Goal: Task Accomplishment & Management: Manage account settings

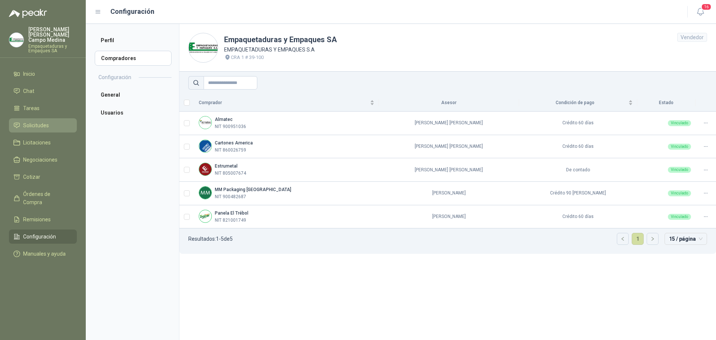
click at [35, 122] on span "Solicitudes" at bounding box center [36, 125] width 26 height 8
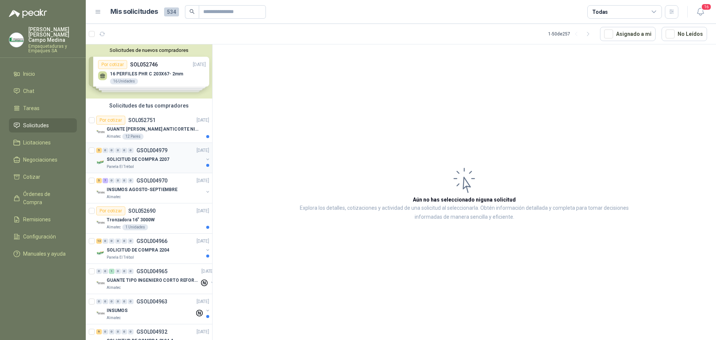
click at [117, 156] on p "SOLICITUD DE COMPRA 2207" at bounding box center [138, 159] width 63 height 7
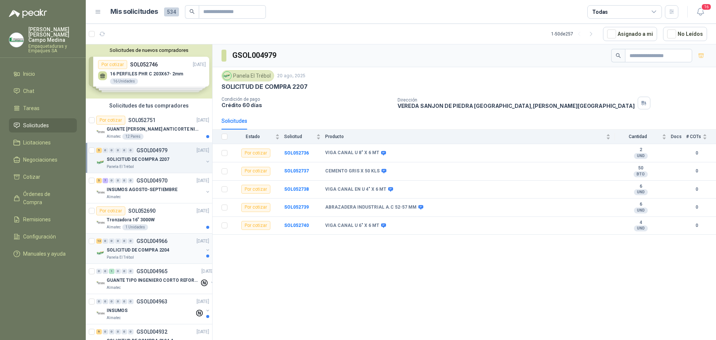
click at [117, 249] on p "SOLICITUD DE COMPRA 2204" at bounding box center [138, 249] width 63 height 7
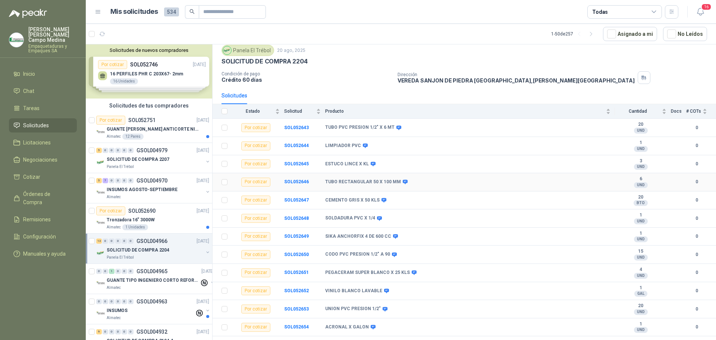
scroll to position [37, 0]
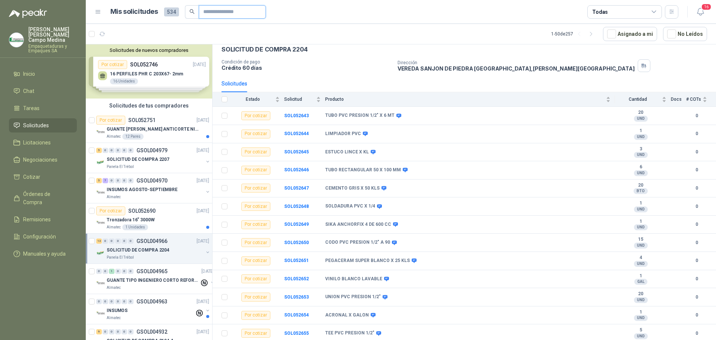
click at [226, 13] on input "text" at bounding box center [229, 12] width 52 height 13
type input "*"
click at [136, 160] on p "SOLICITUD DE COMPRA 2207" at bounding box center [138, 159] width 63 height 7
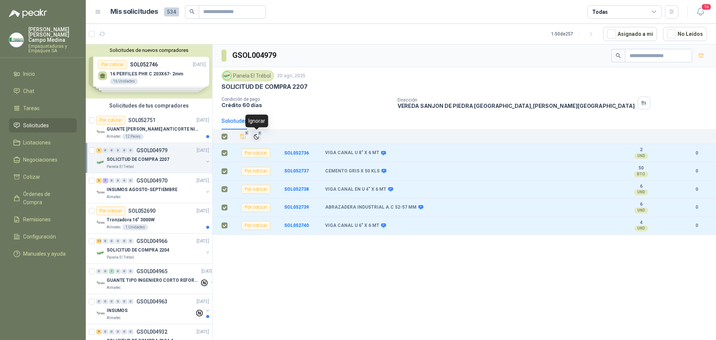
click at [258, 138] on icon "Ignorar" at bounding box center [256, 136] width 4 height 4
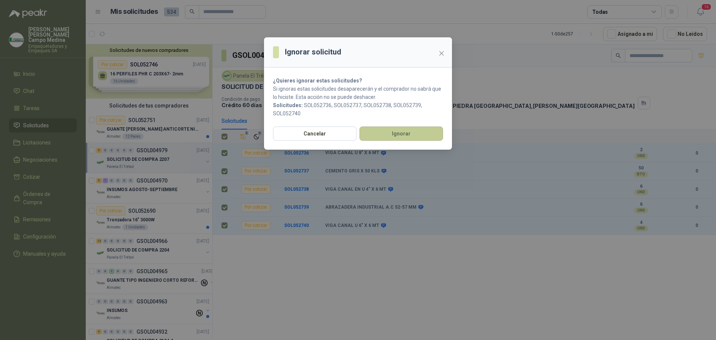
click at [372, 130] on button "Ignorar" at bounding box center [400, 133] width 83 height 14
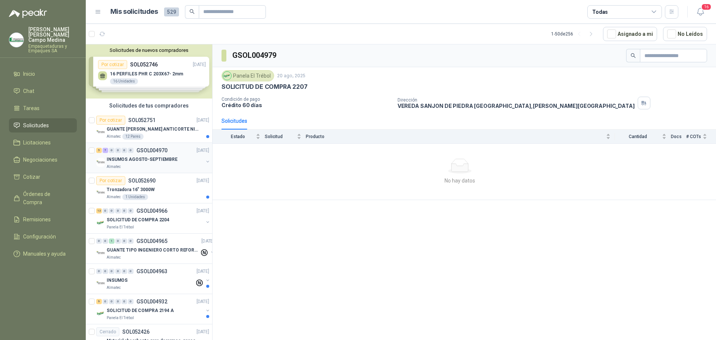
click at [151, 156] on p "INSUMOS AGOSTO-SEPTIEMBRE" at bounding box center [142, 159] width 71 height 7
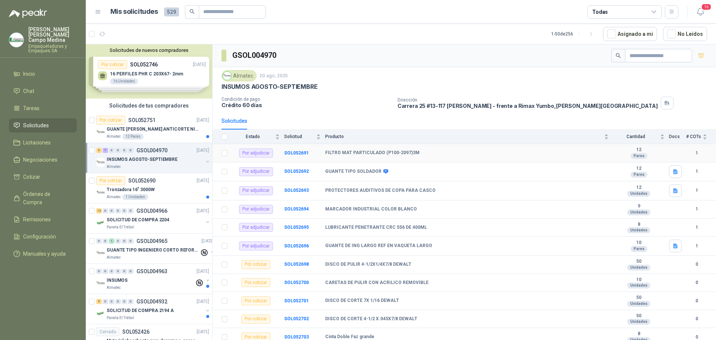
scroll to position [23, 0]
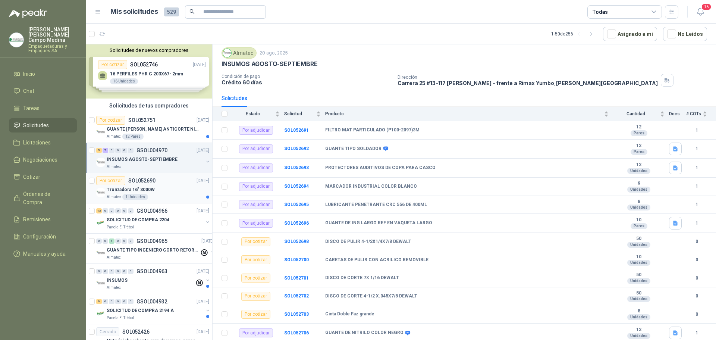
click at [117, 188] on p "Tronzadora 16” 3000W" at bounding box center [131, 189] width 48 height 7
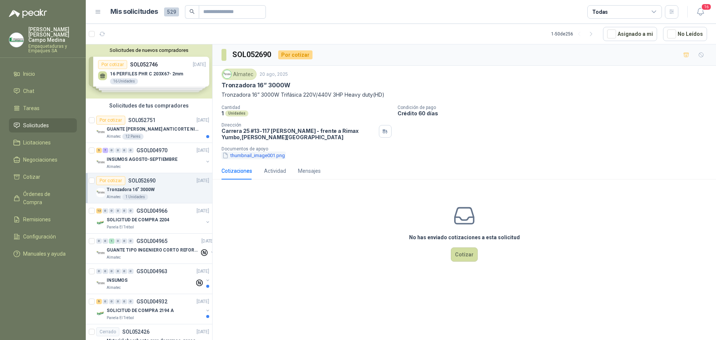
click at [252, 155] on button "thumbnail_image001.png" at bounding box center [253, 155] width 64 height 8
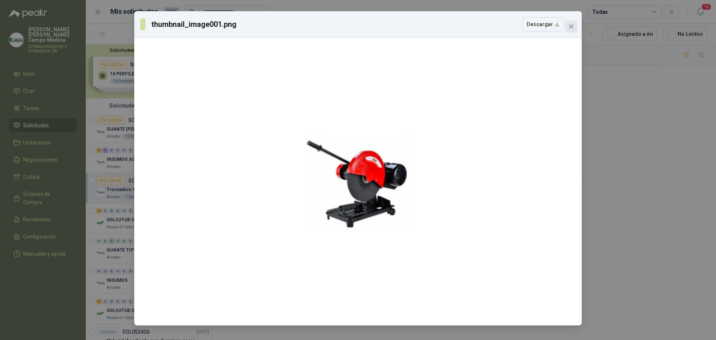
click at [570, 22] on button "Close" at bounding box center [571, 27] width 12 height 12
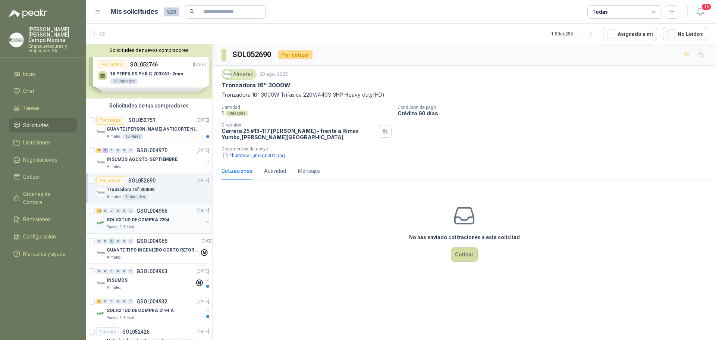
click at [133, 220] on p "SOLICITUD DE COMPRA 2204" at bounding box center [138, 219] width 63 height 7
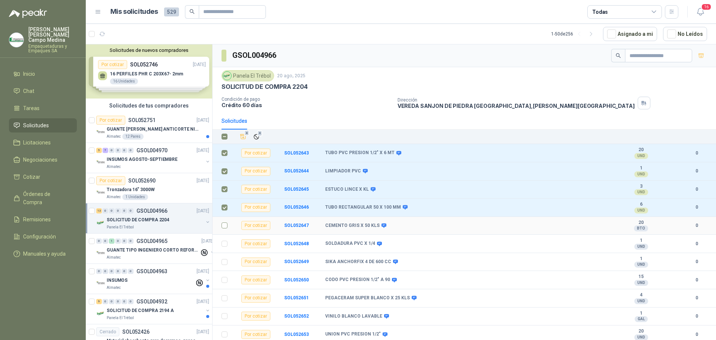
click at [224, 229] on label at bounding box center [224, 225] width 6 height 8
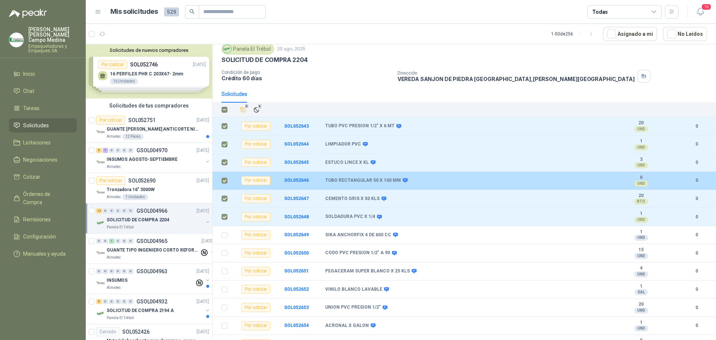
scroll to position [37, 0]
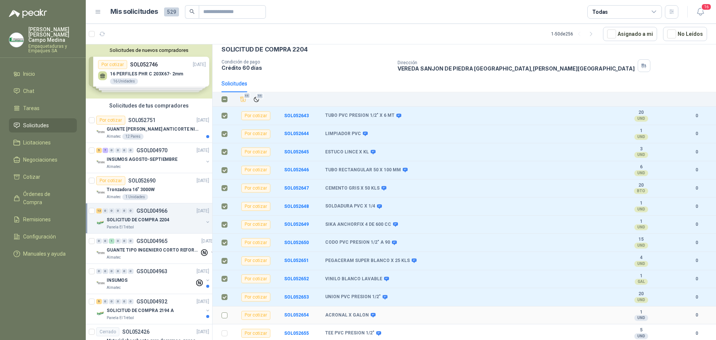
click at [221, 316] on td at bounding box center [221, 315] width 19 height 18
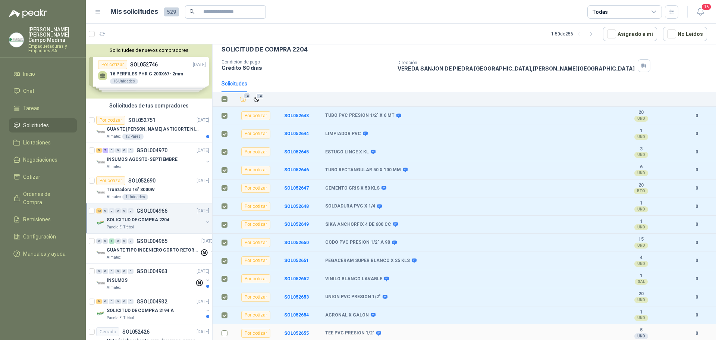
click at [224, 328] on td at bounding box center [221, 333] width 19 height 18
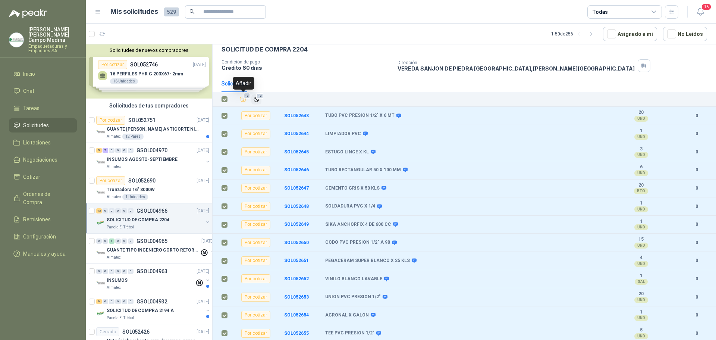
click at [255, 98] on icon "Ignorar" at bounding box center [256, 99] width 6 height 6
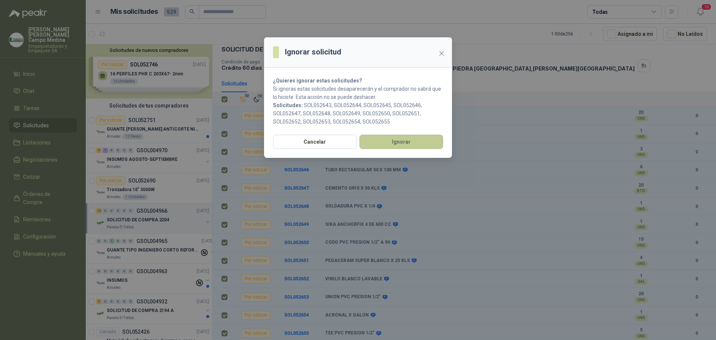
click at [384, 144] on button "Ignorar" at bounding box center [400, 142] width 83 height 14
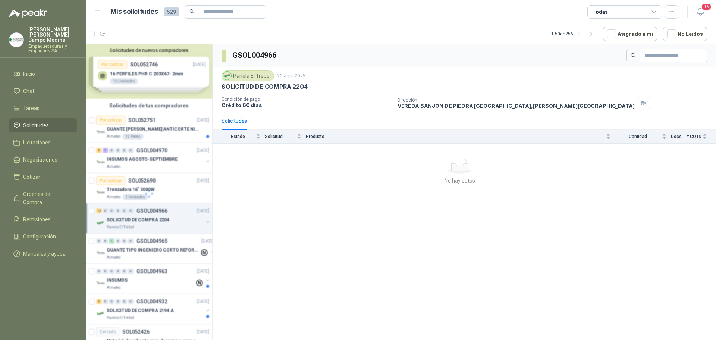
scroll to position [0, 0]
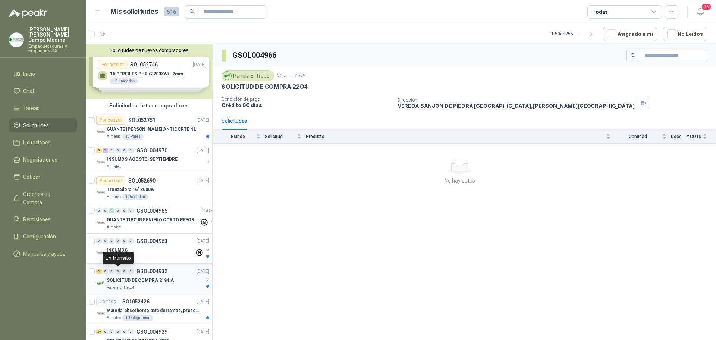
click at [118, 273] on div "0" at bounding box center [118, 270] width 6 height 5
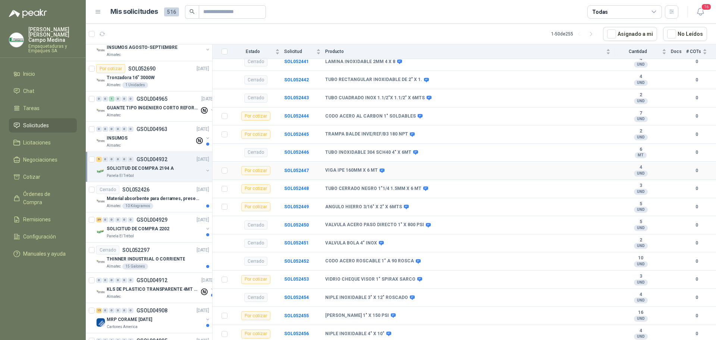
scroll to position [200, 0]
